Goal: Task Accomplishment & Management: Manage account settings

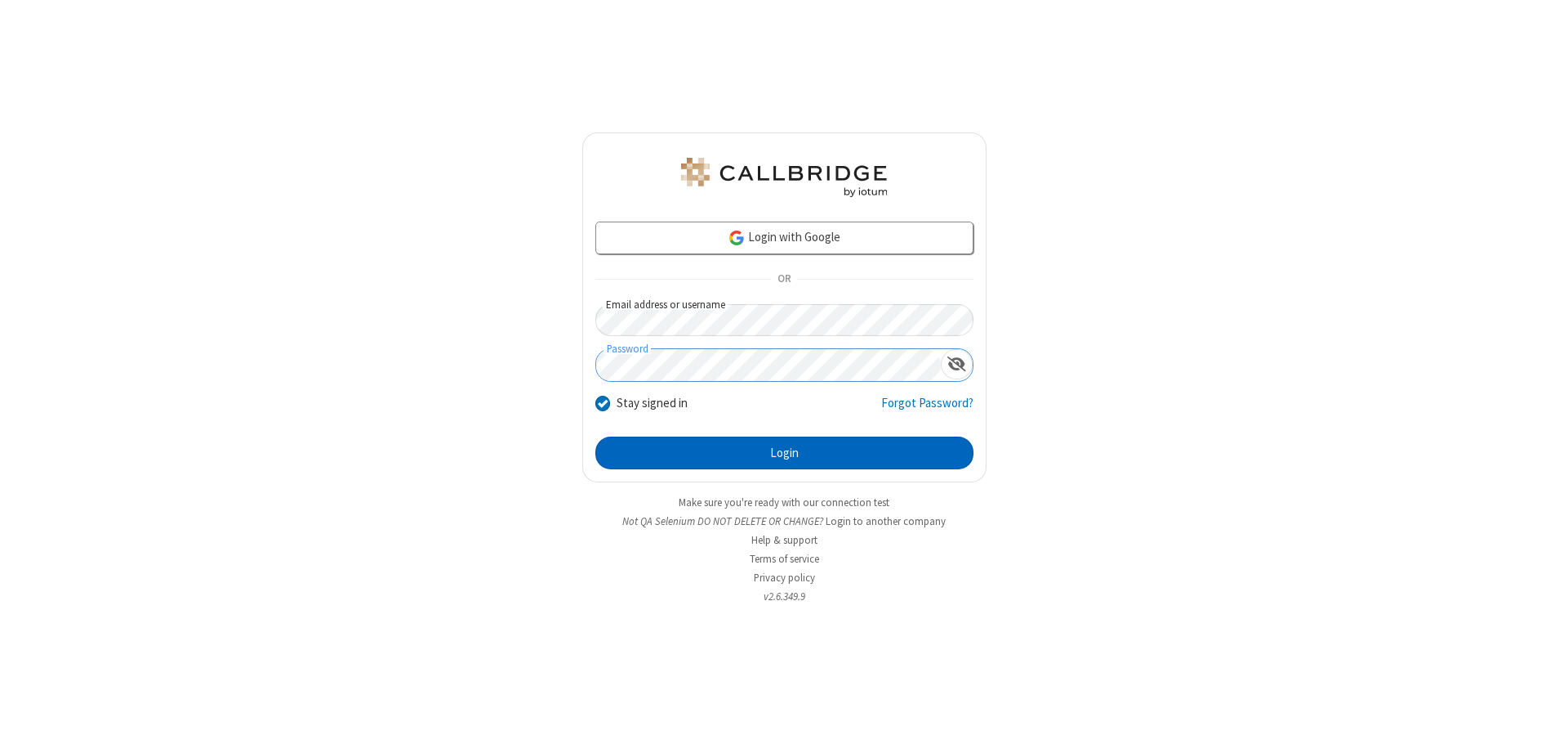
click at [784, 453] on button "Login" at bounding box center [784, 453] width 378 height 33
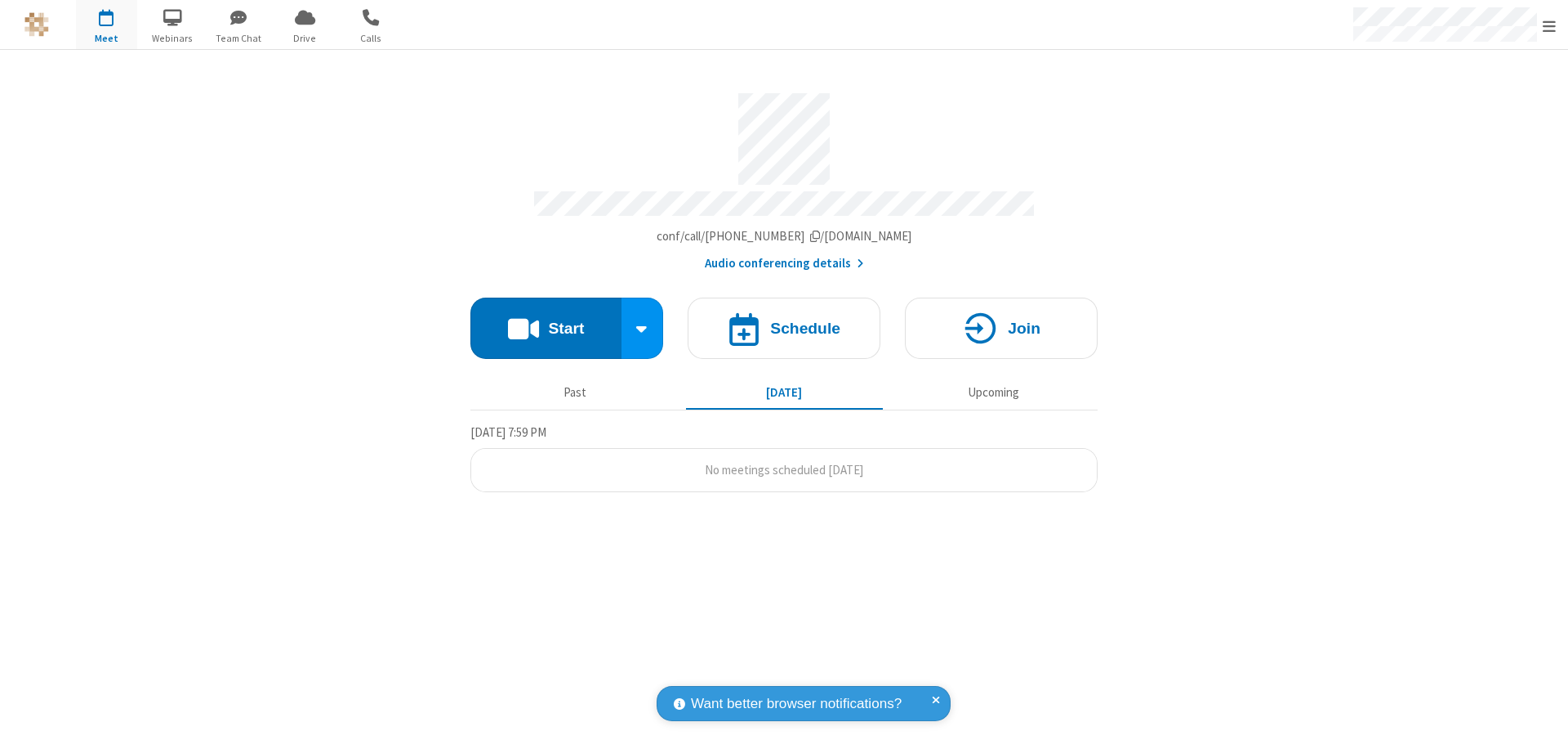
click at [1550, 25] on span "Open menu" at bounding box center [1550, 26] width 13 height 16
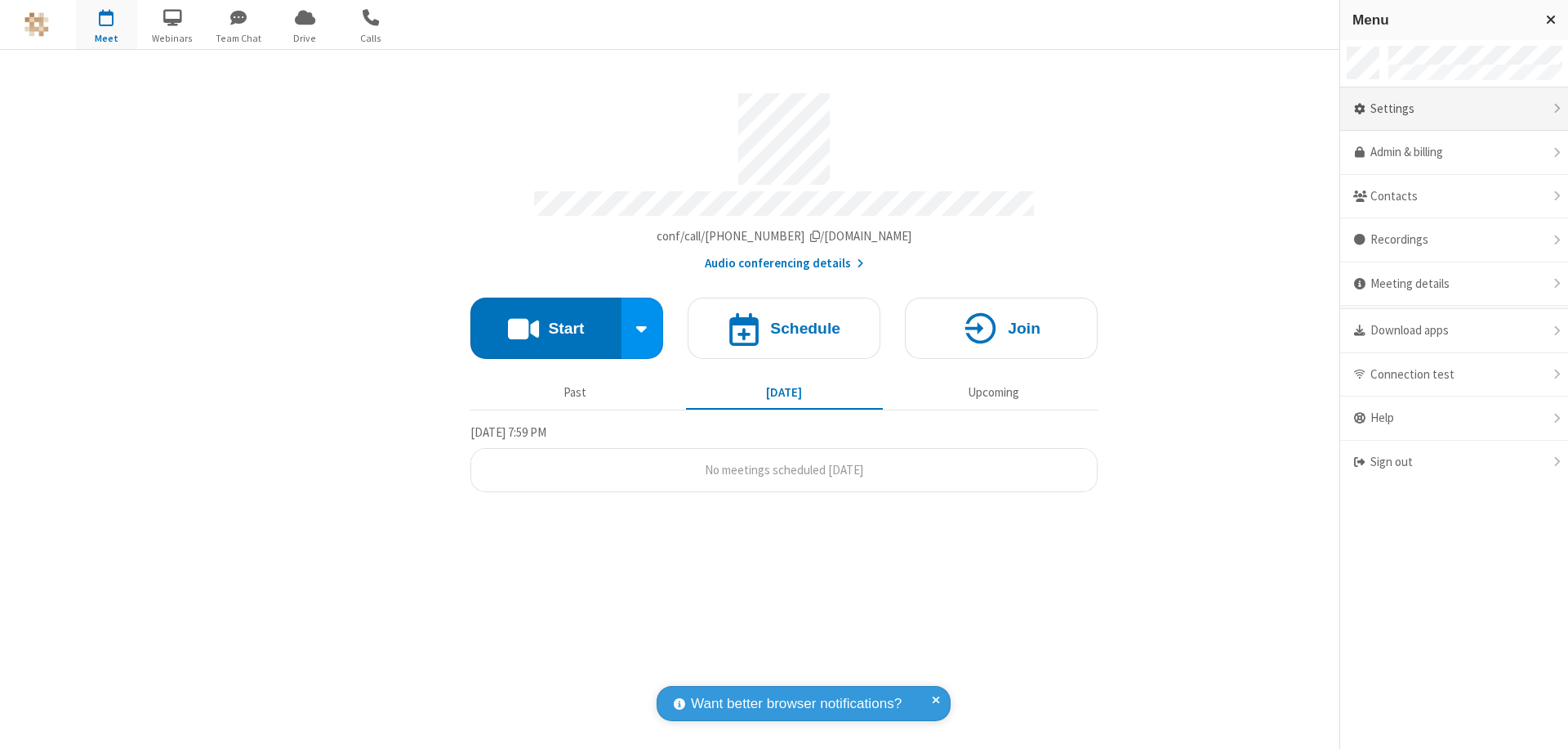
click at [1454, 109] on div "Settings" at bounding box center [1454, 109] width 228 height 44
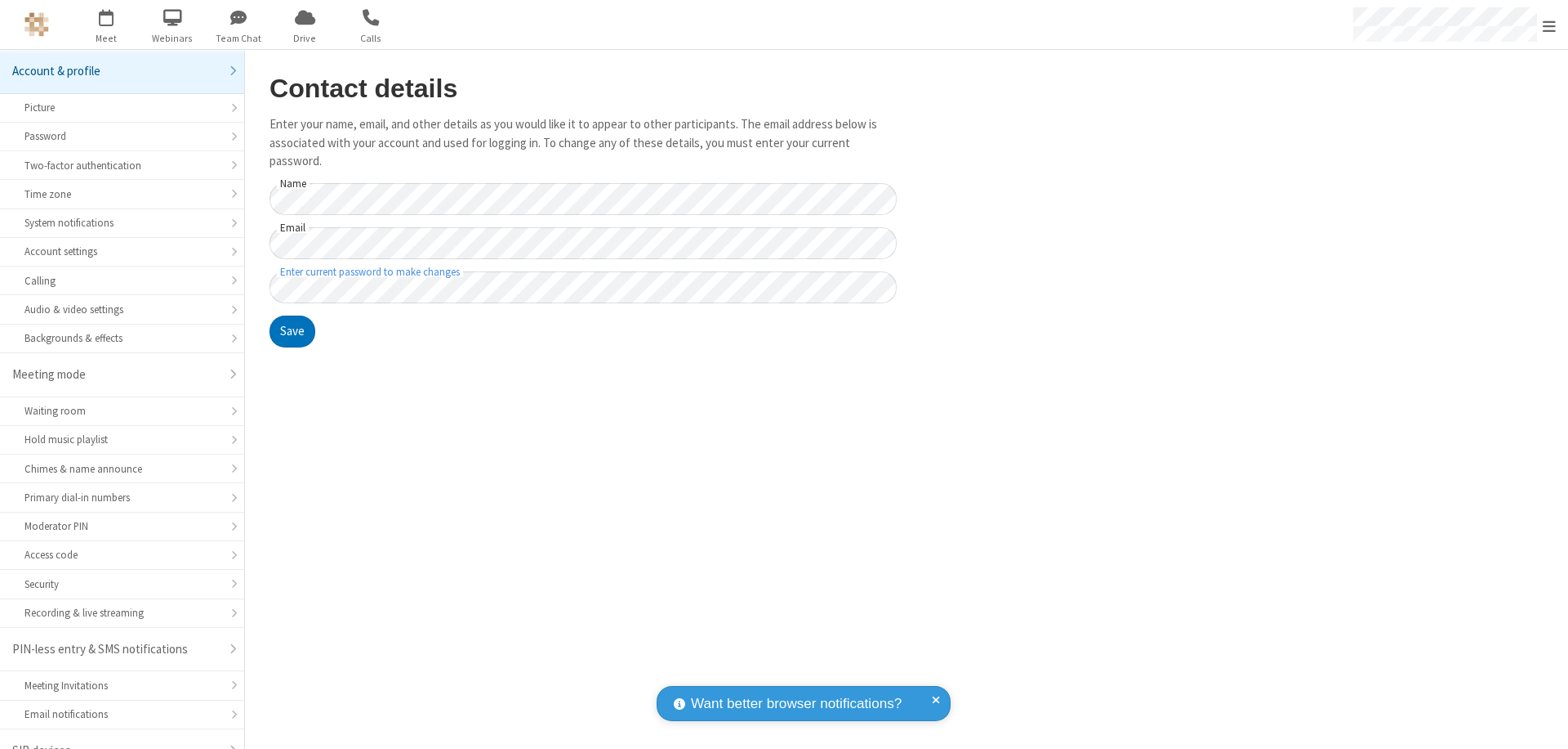
scroll to position [23, 0]
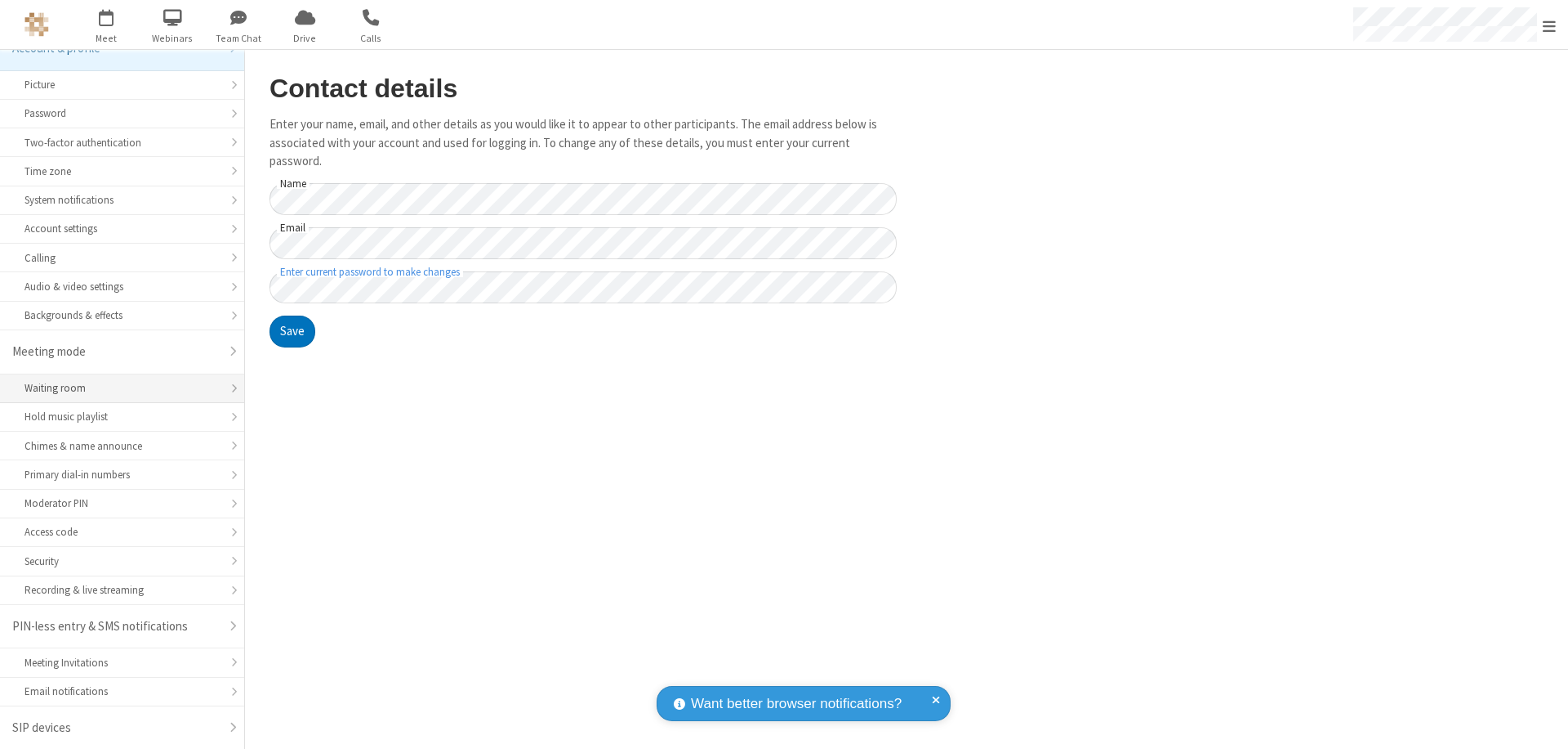
click at [116, 389] on div "Waiting room" at bounding box center [122, 388] width 195 height 15
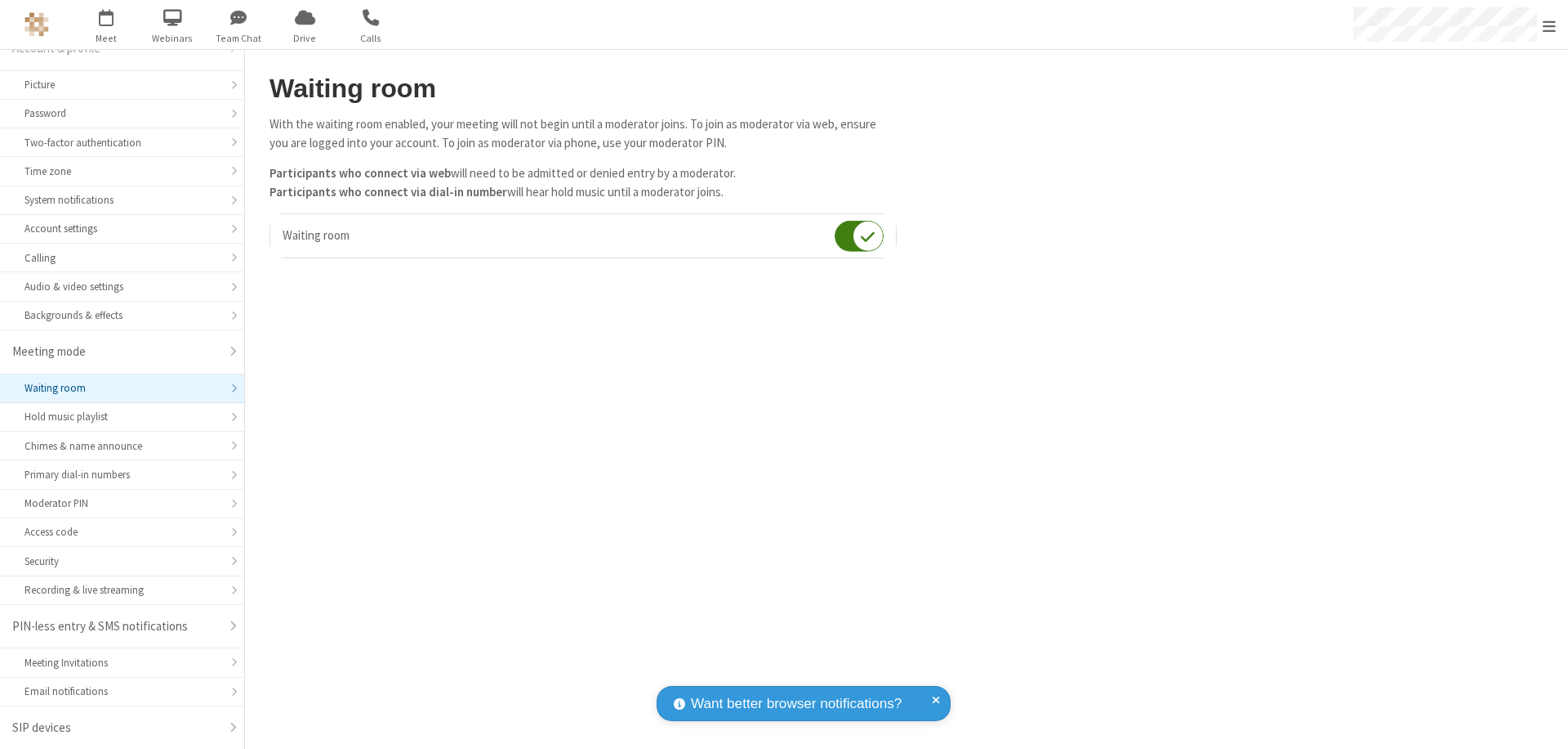
click at [859, 235] on input "checkbox" at bounding box center [859, 235] width 49 height 32
checkbox input "false"
click at [1550, 25] on span "Open menu" at bounding box center [1550, 26] width 13 height 16
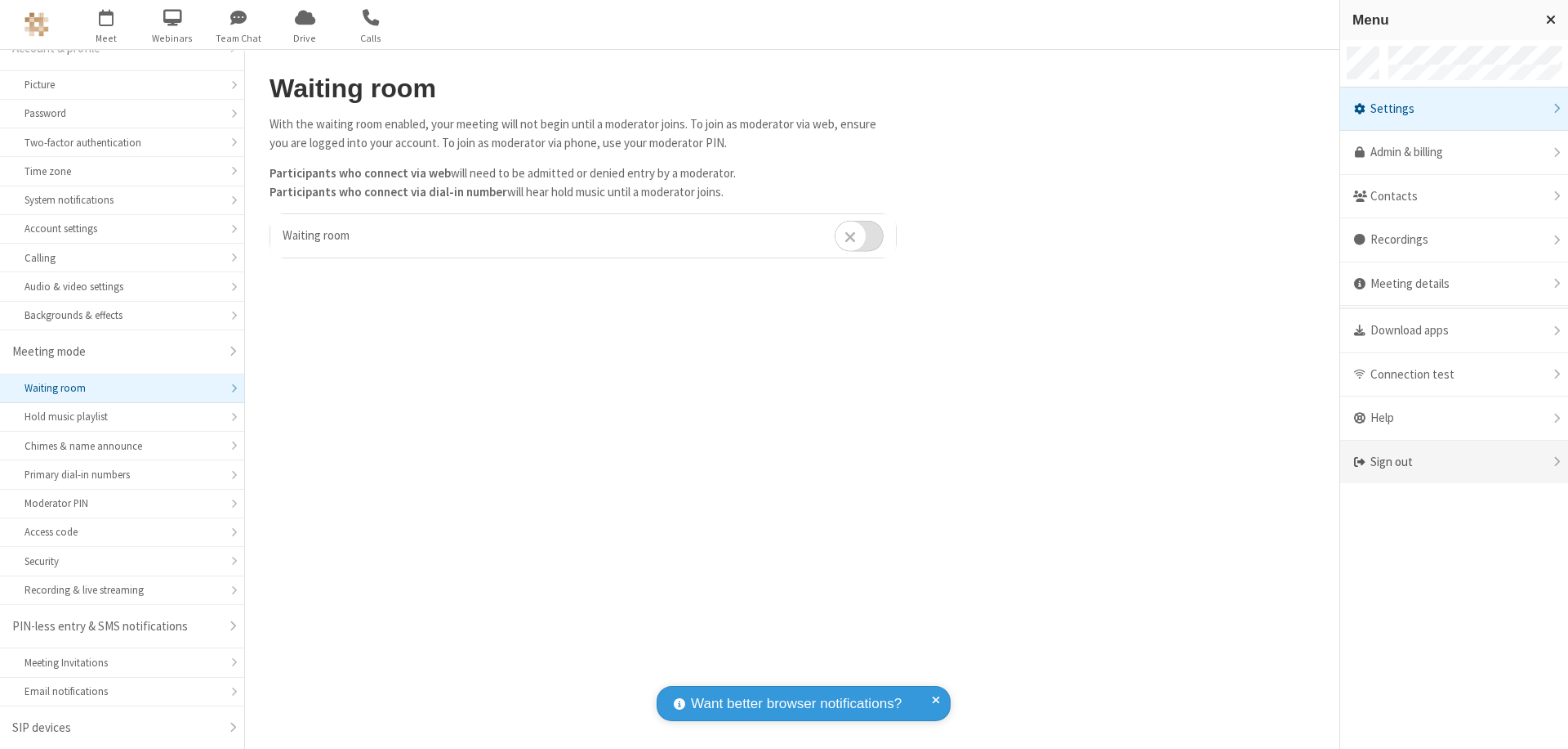
click at [1454, 462] on div "Sign out" at bounding box center [1454, 462] width 228 height 44
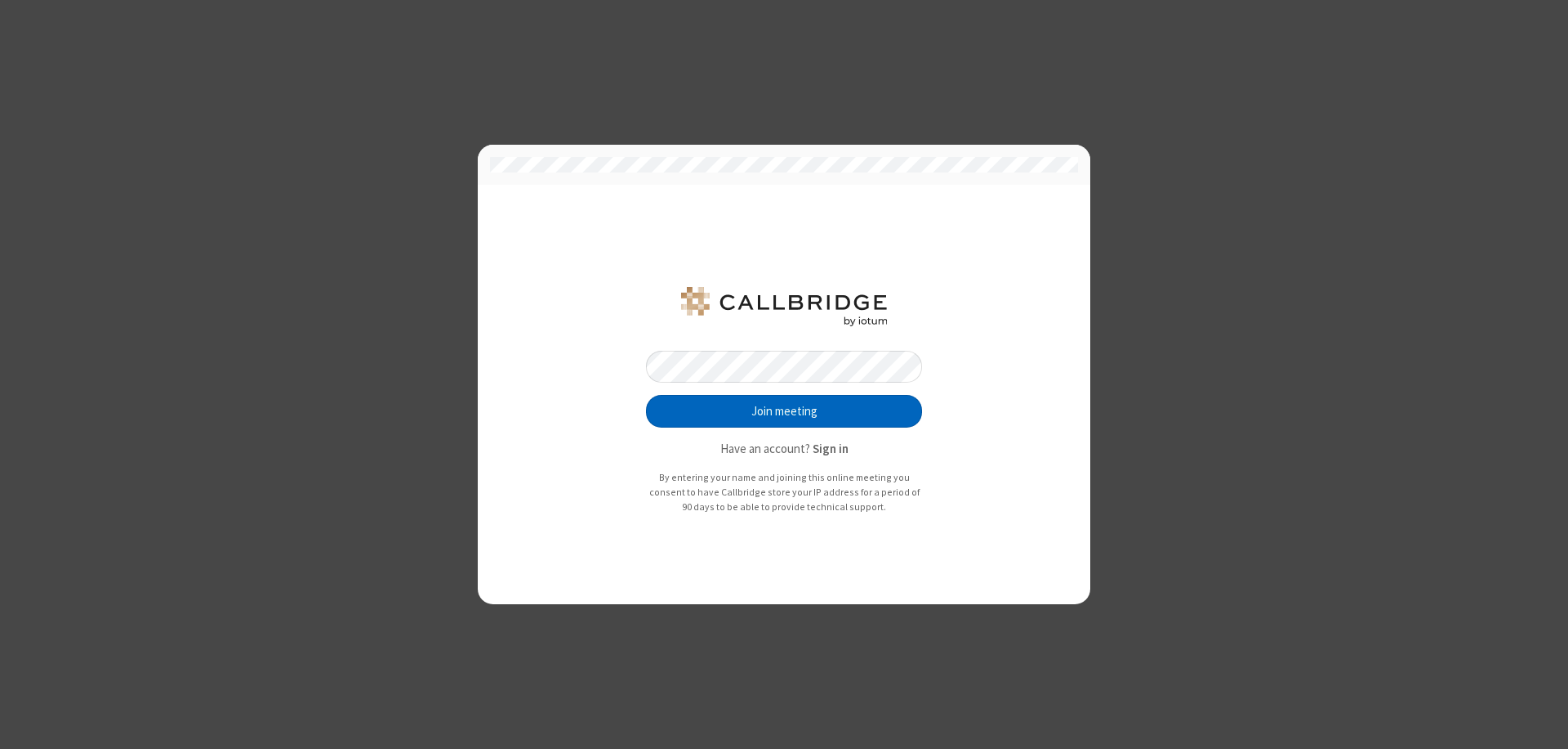
click at [784, 411] on button "Join meeting" at bounding box center [784, 411] width 276 height 33
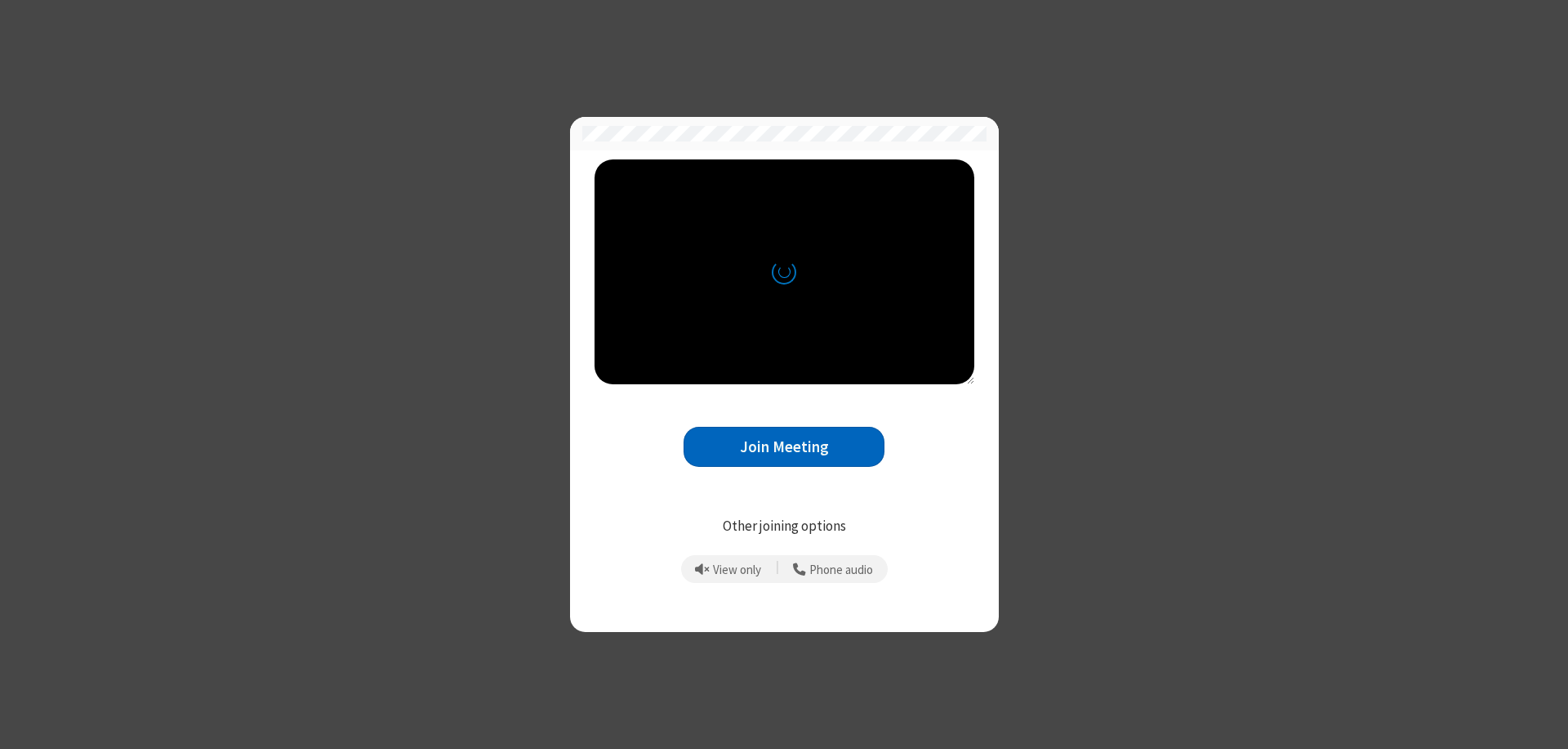
click at [784, 447] on button "Join Meeting" at bounding box center [783, 447] width 201 height 40
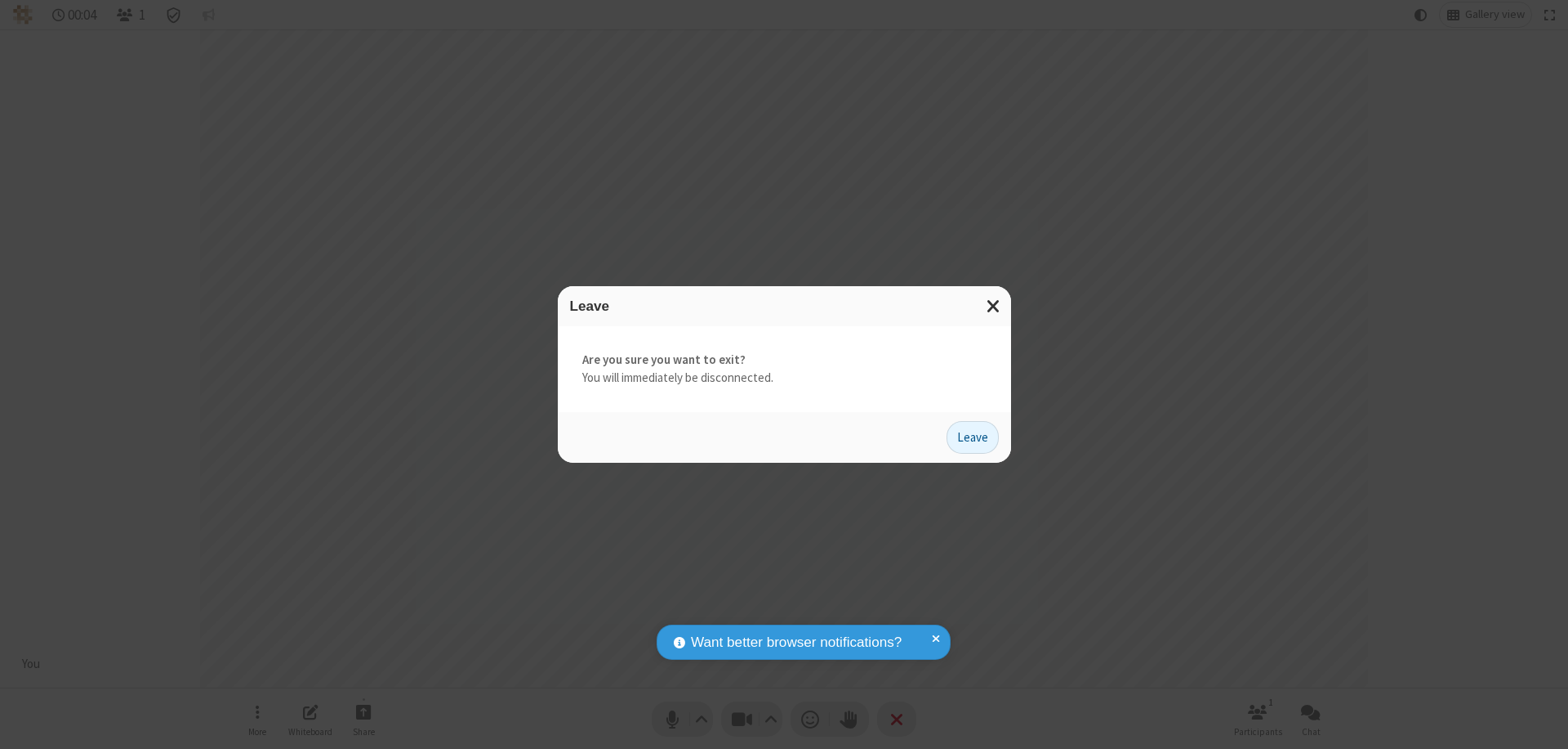
click at [973, 437] on button "Leave" at bounding box center [973, 438] width 53 height 33
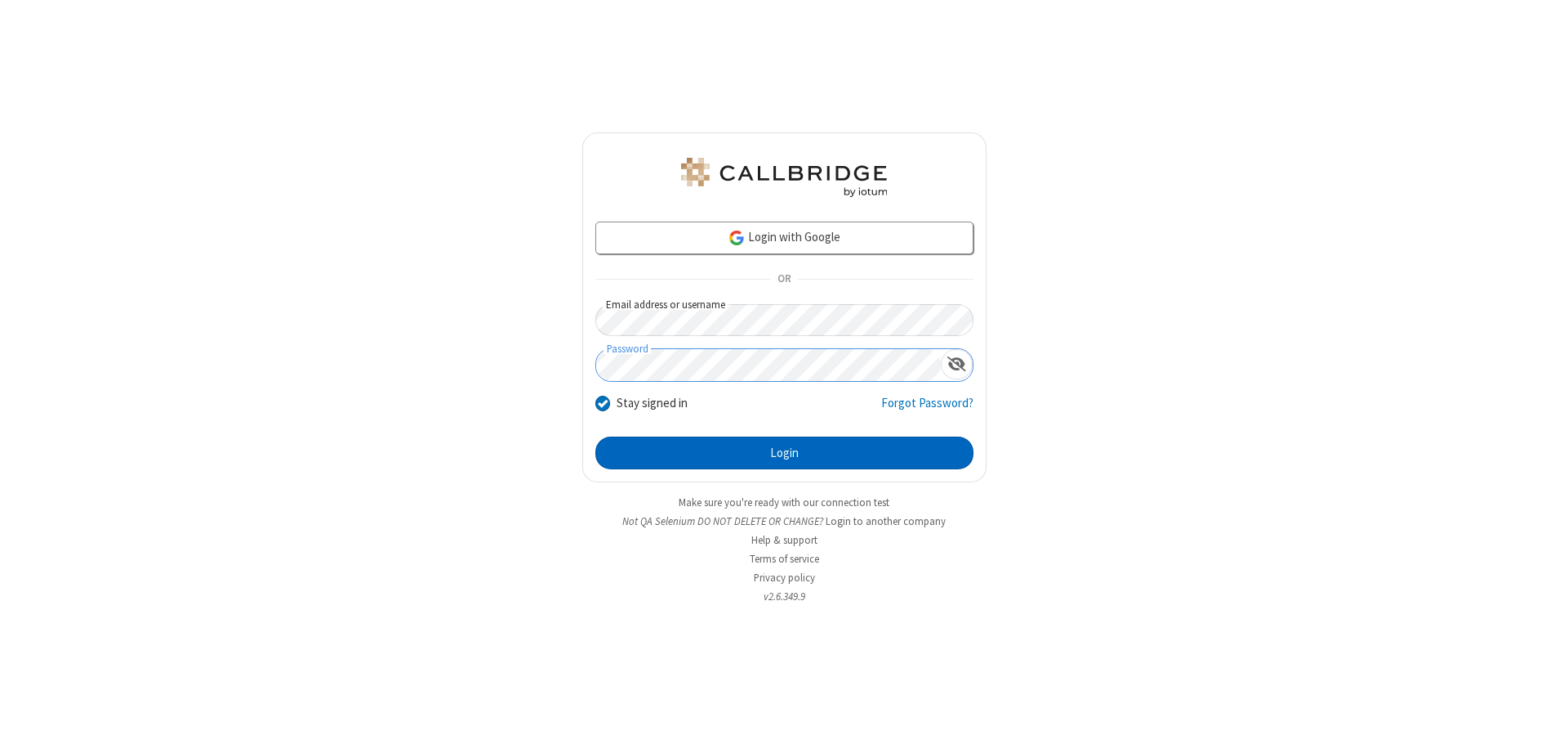
click at [784, 453] on button "Login" at bounding box center [784, 453] width 378 height 33
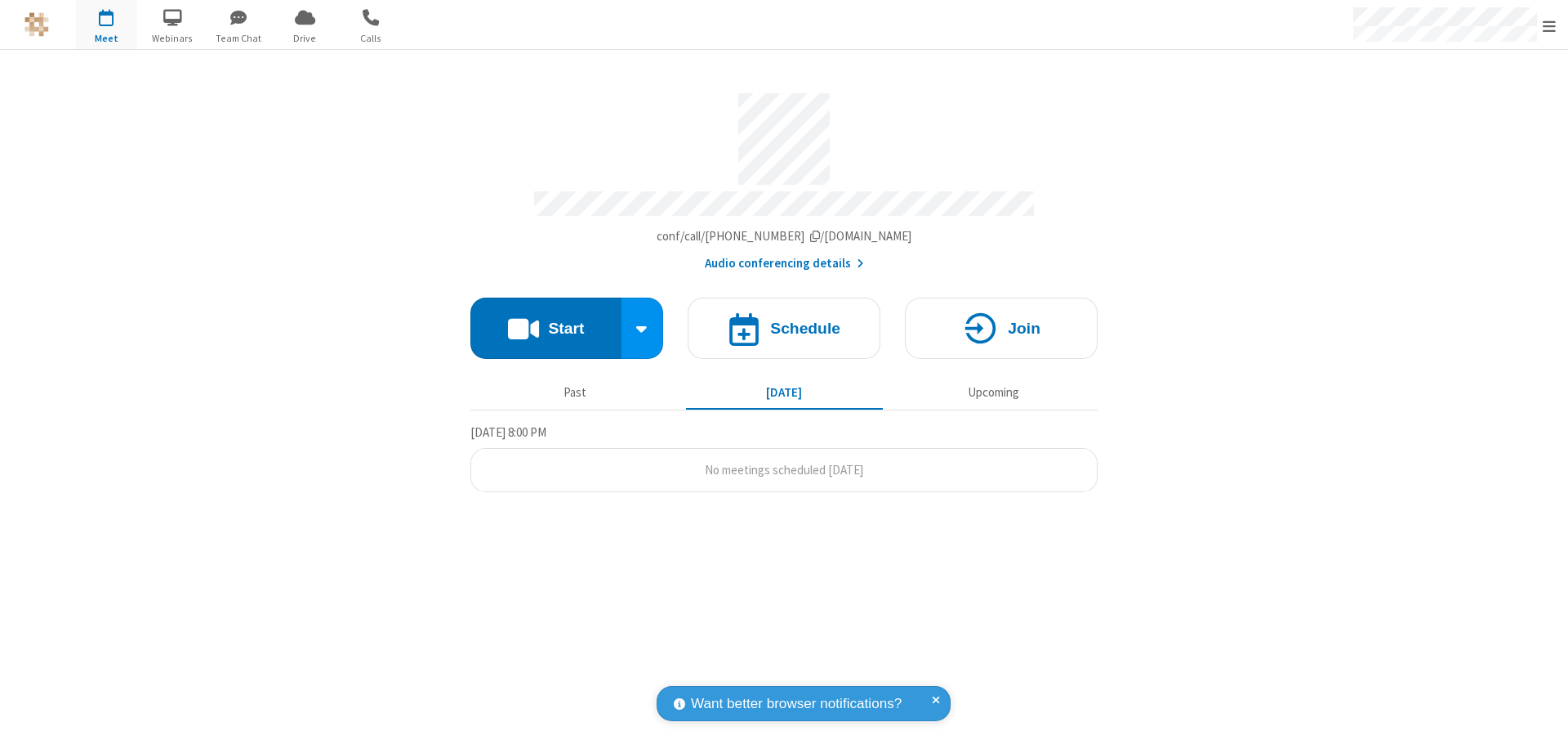
click at [1550, 25] on span "Open menu" at bounding box center [1550, 26] width 13 height 16
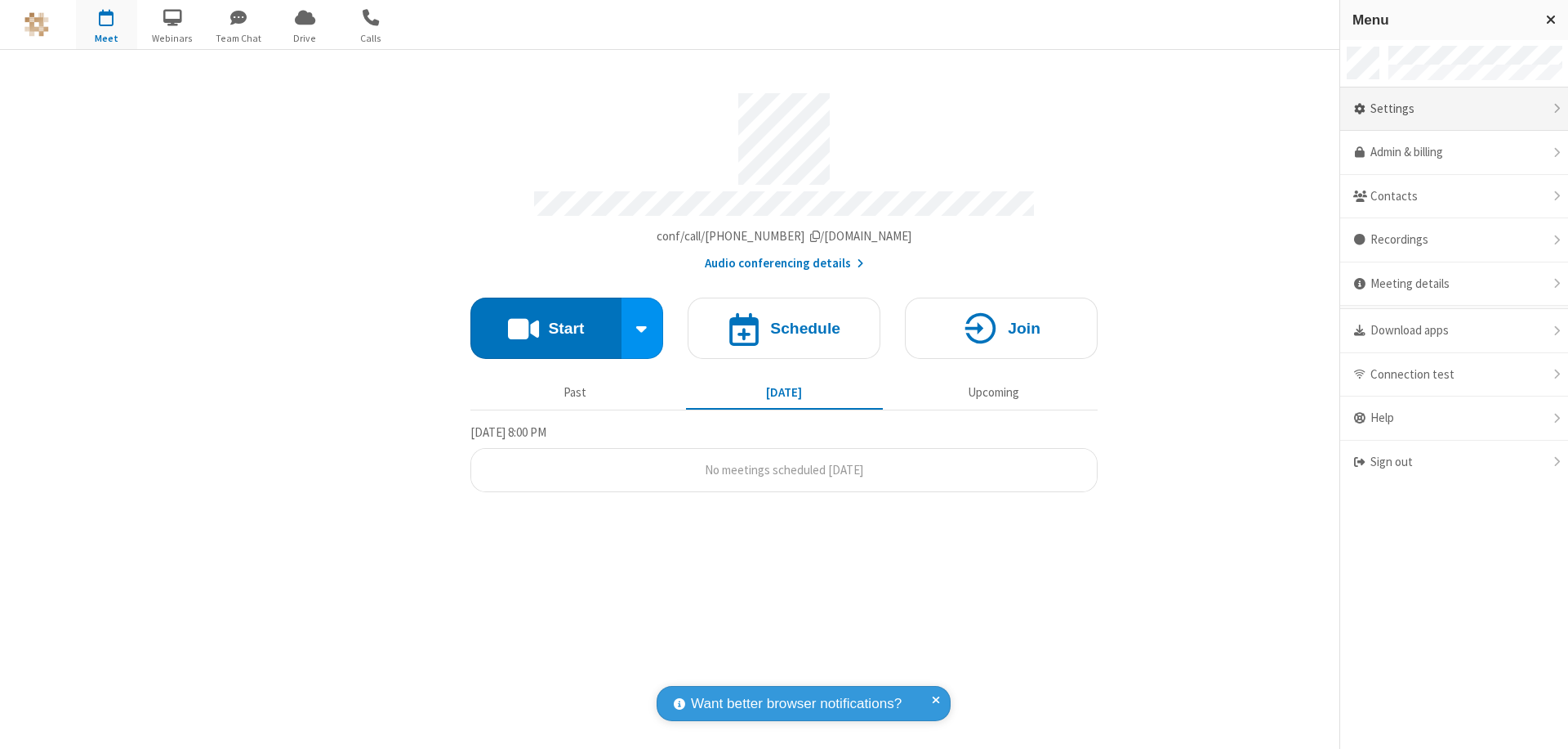
click at [1454, 109] on div "Settings" at bounding box center [1454, 109] width 228 height 44
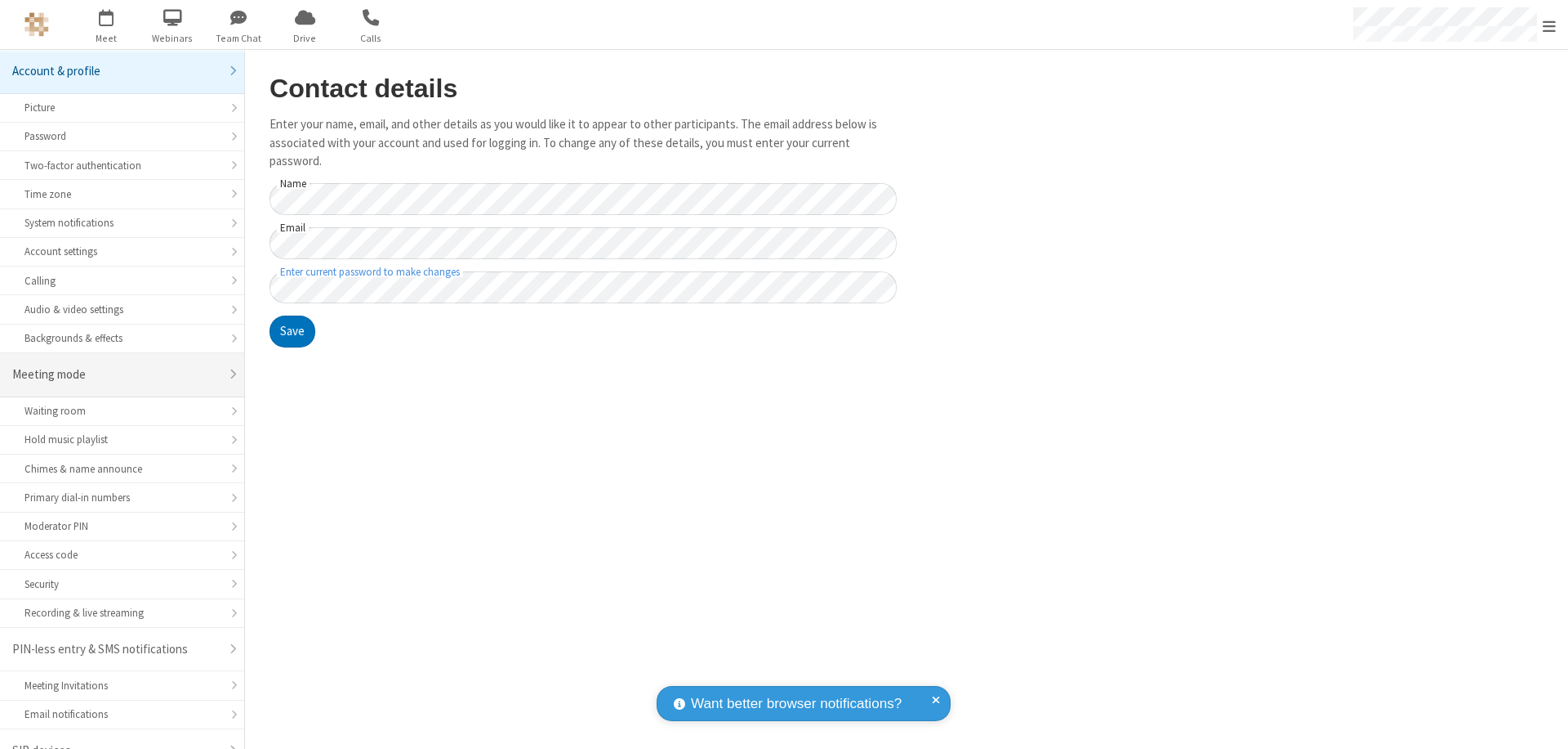
click at [116, 365] on div "Meeting mode" at bounding box center [116, 374] width 208 height 19
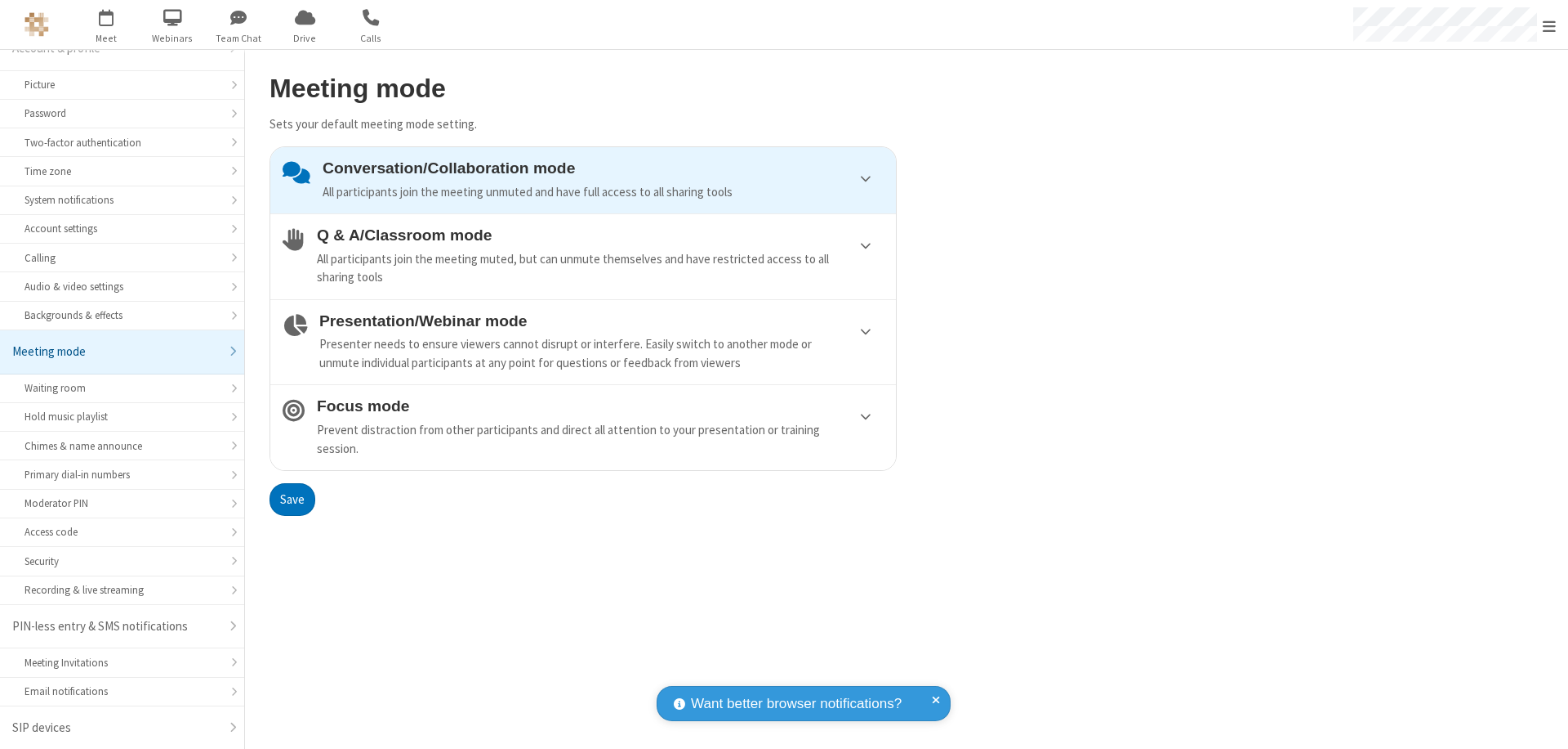
click at [583, 180] on div "Conversation/Collaboration mode All participants join the meeting unmuted and h…" at bounding box center [603, 181] width 561 height 42
click at [291, 498] on button "Save" at bounding box center [292, 499] width 45 height 33
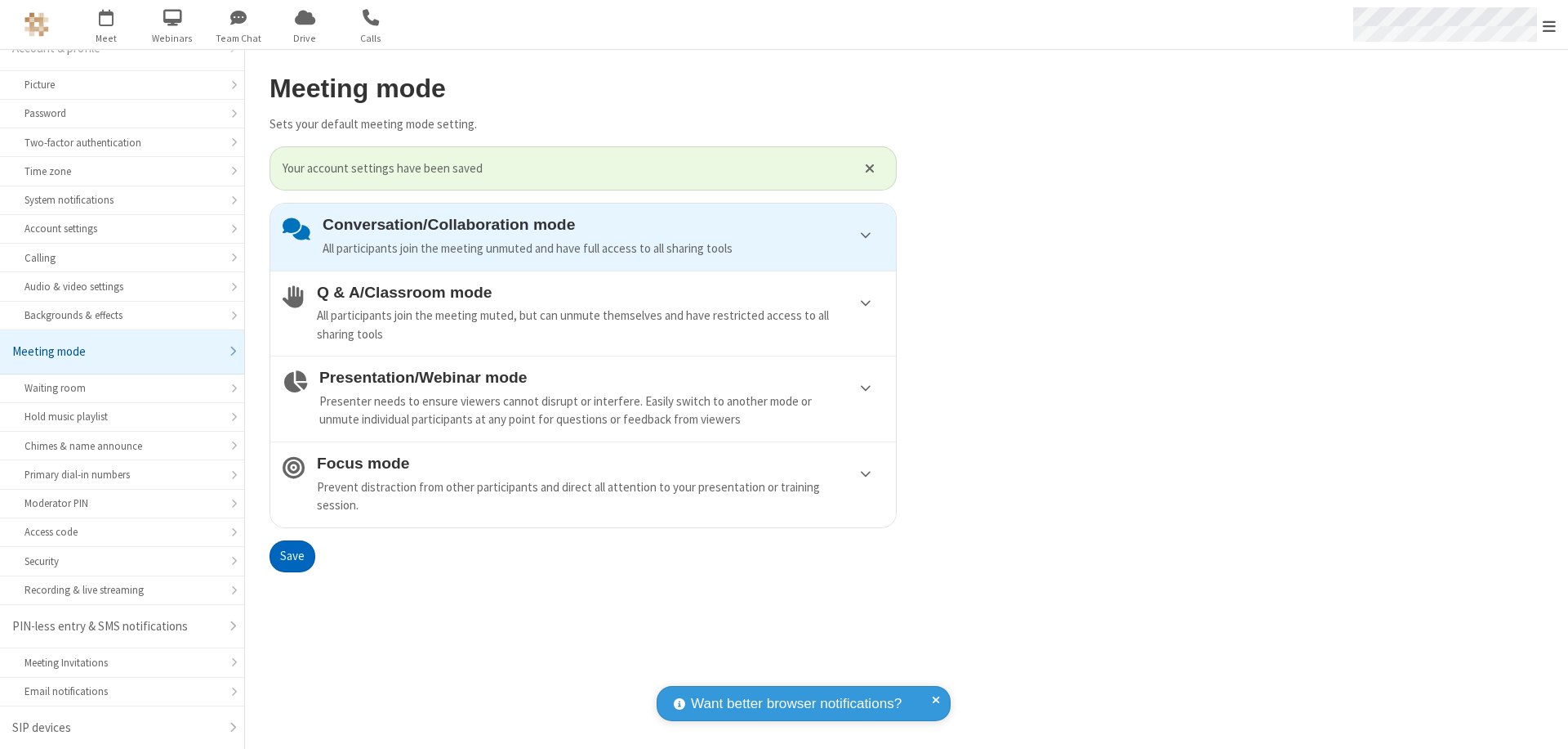
click at [1550, 25] on span "Open menu" at bounding box center [1550, 26] width 13 height 16
